Goal: Task Accomplishment & Management: Manage account settings

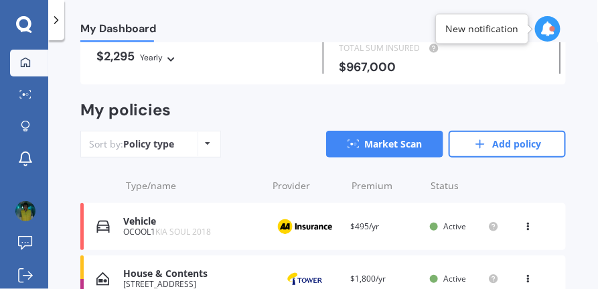
scroll to position [127, 0]
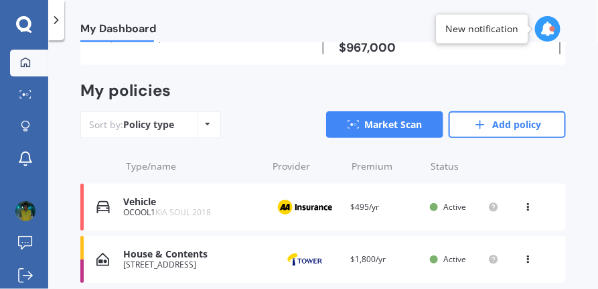
click at [527, 263] on div "View option View policy Delete" at bounding box center [530, 259] width 12 height 13
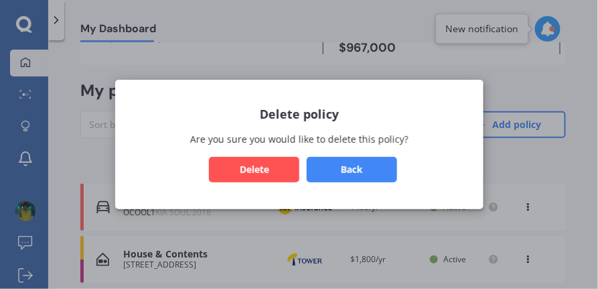
click at [274, 182] on button "Delete" at bounding box center [254, 169] width 90 height 25
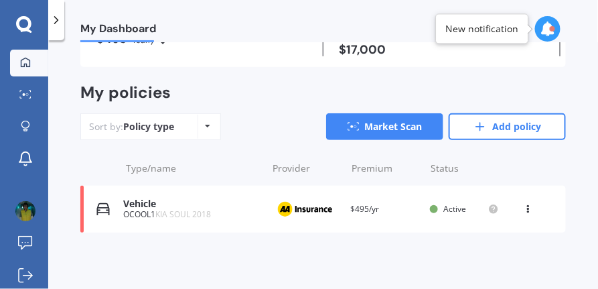
scroll to position [74, 0]
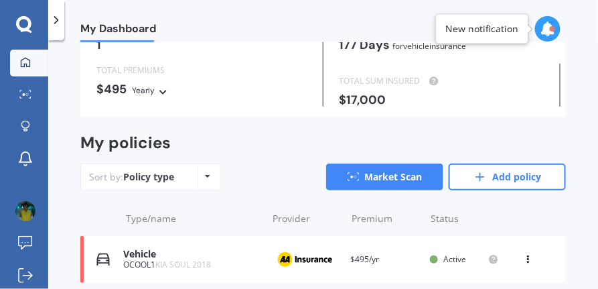
click at [307, 262] on img at bounding box center [304, 259] width 67 height 25
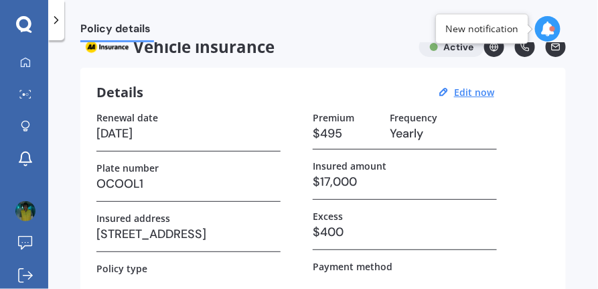
scroll to position [25, 0]
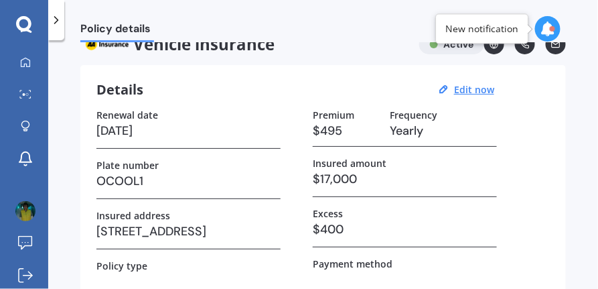
click at [336, 227] on h3 "$400" at bounding box center [405, 229] width 184 height 20
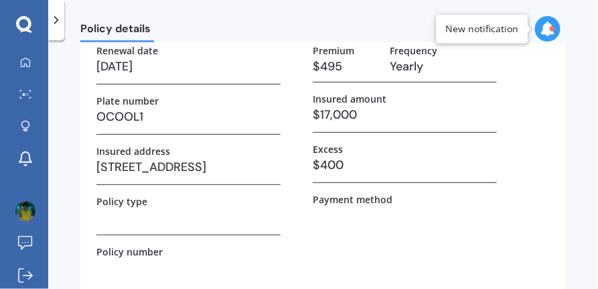
scroll to position [0, 0]
